Goal: Navigation & Orientation: Find specific page/section

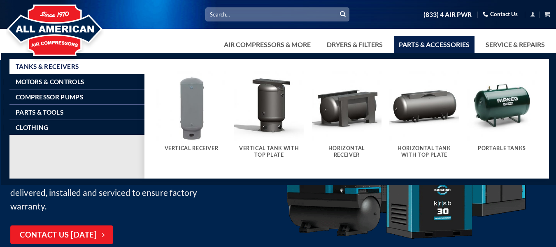
click at [453, 44] on link "Parts & Accessories" at bounding box center [434, 44] width 81 height 16
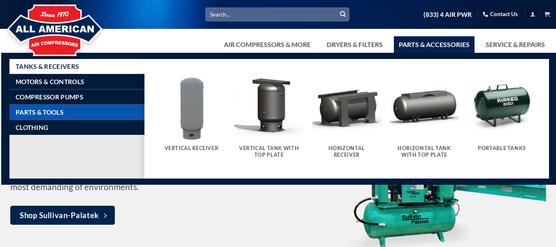
click at [103, 114] on link "Parts & Tools" at bounding box center [80, 112] width 129 height 15
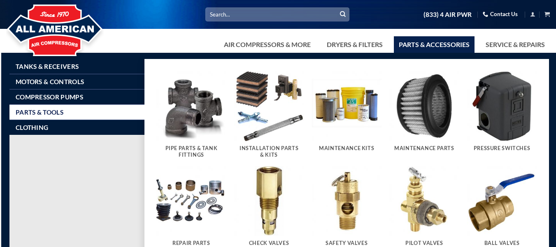
click at [449, 42] on link "Parts & Accessories" at bounding box center [434, 44] width 81 height 16
drag, startPoint x: 461, startPoint y: 41, endPoint x: 476, endPoint y: 42, distance: 14.4
click at [463, 41] on link "Parts & Accessories" at bounding box center [434, 44] width 81 height 16
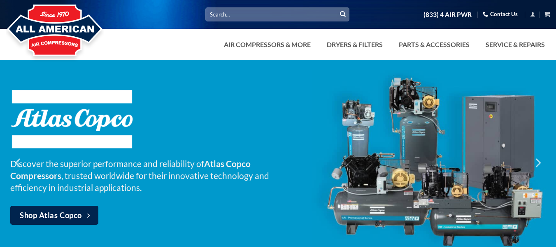
click at [502, 33] on div at bounding box center [278, 30] width 556 height 60
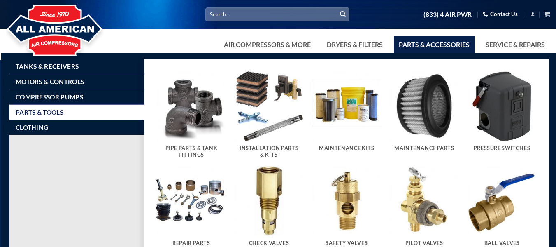
click at [461, 49] on link "Parts & Accessories" at bounding box center [434, 44] width 81 height 16
click at [105, 113] on link "Parts & Tools" at bounding box center [80, 112] width 129 height 15
click at [484, 222] on img "Visit product category Ball Valves" at bounding box center [502, 201] width 70 height 70
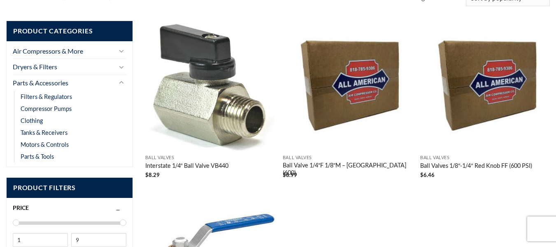
scroll to position [148, 0]
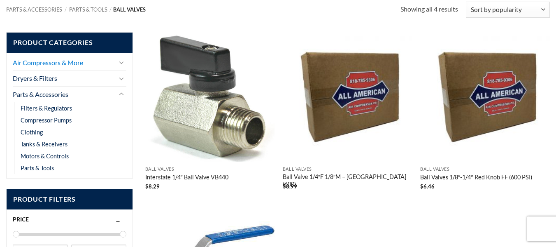
click at [103, 64] on link "Air Compressors & More" at bounding box center [64, 63] width 102 height 16
